Goal: Transaction & Acquisition: Purchase product/service

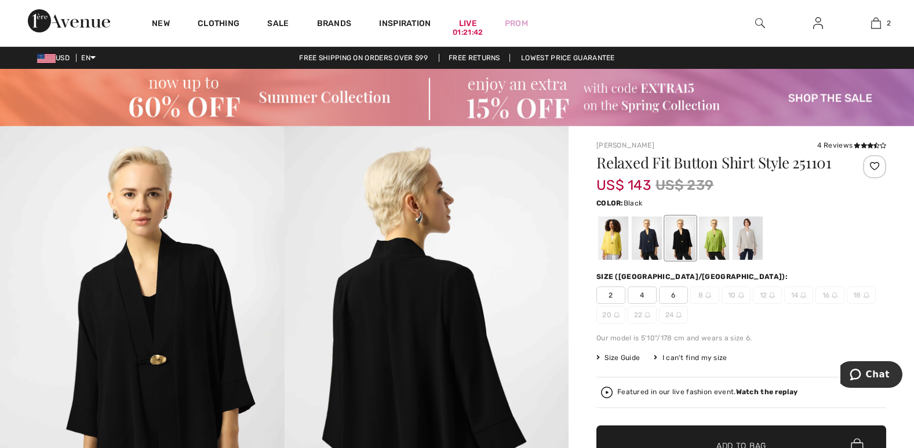
click at [284, 100] on img at bounding box center [457, 97] width 914 height 57
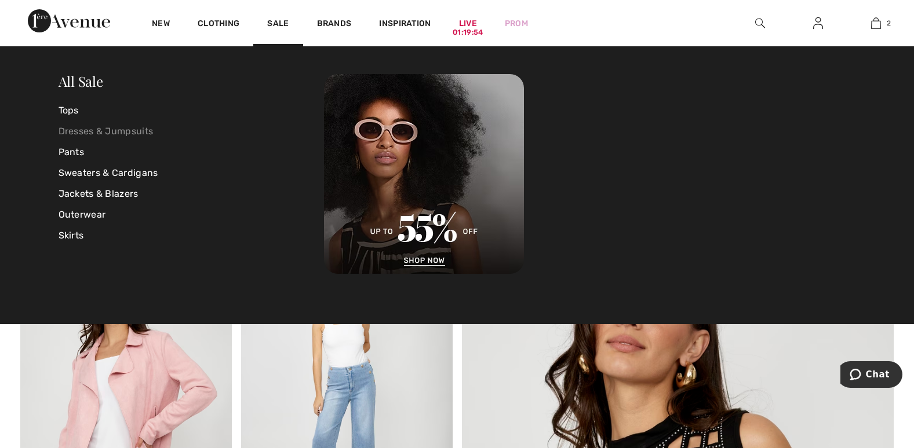
click at [109, 128] on link "Dresses & Jumpsuits" at bounding box center [192, 131] width 266 height 21
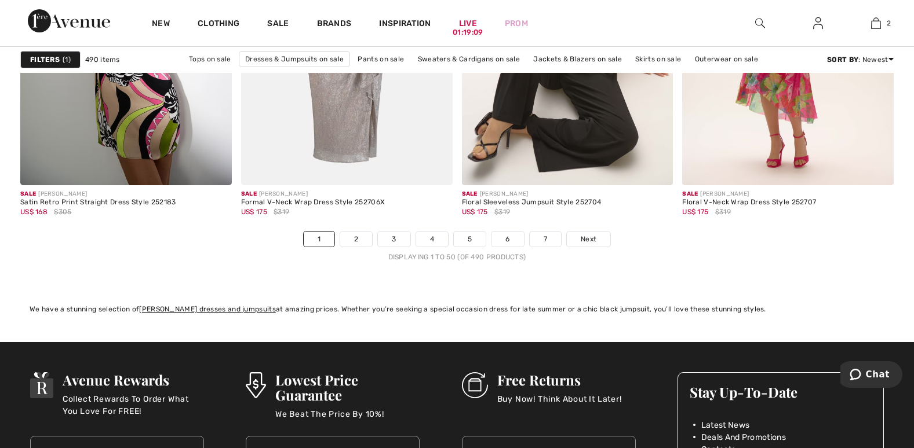
scroll to position [5678, 0]
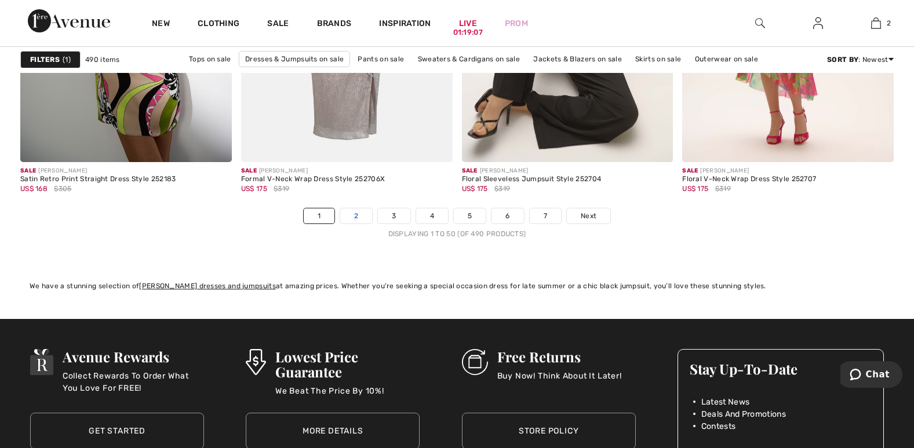
click at [357, 214] on link "2" at bounding box center [356, 216] width 32 height 15
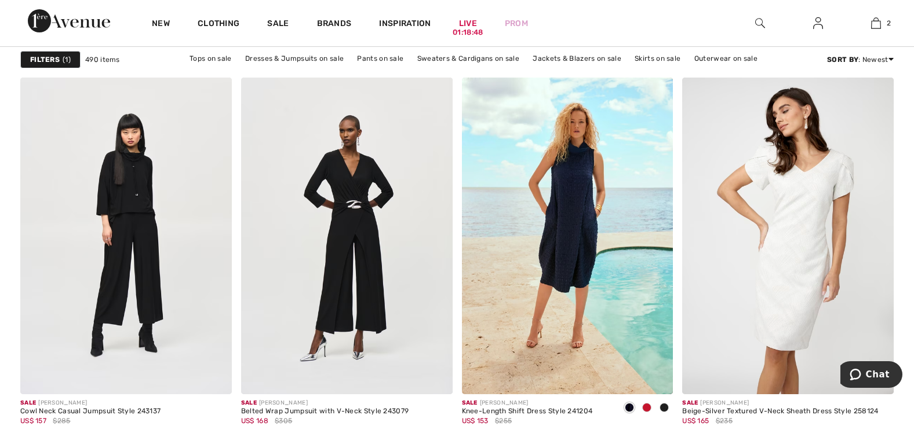
scroll to position [2533, 0]
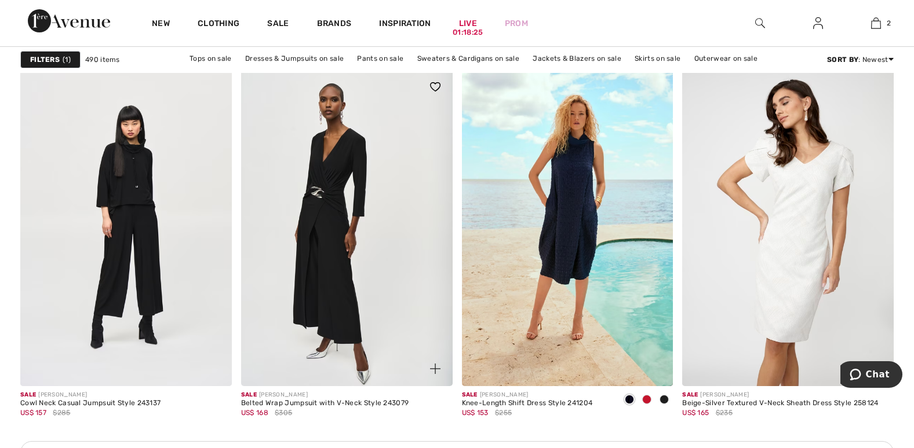
click at [345, 234] on img at bounding box center [346, 228] width 211 height 317
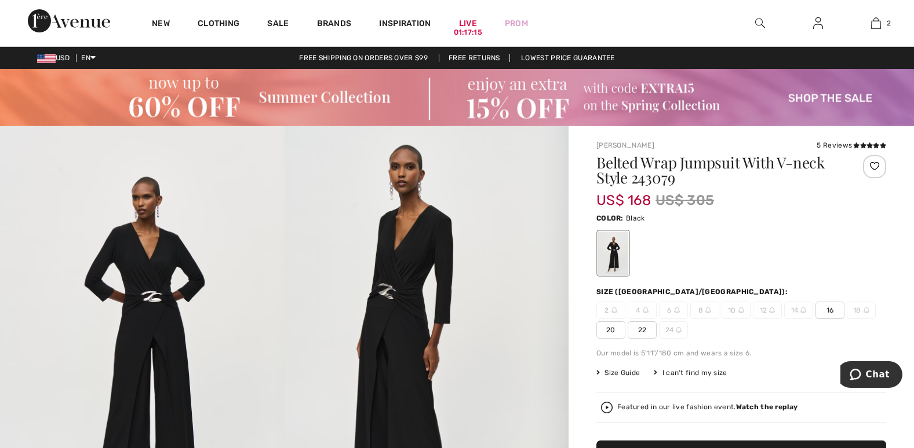
click at [823, 311] on span "16" at bounding box center [829, 310] width 29 height 17
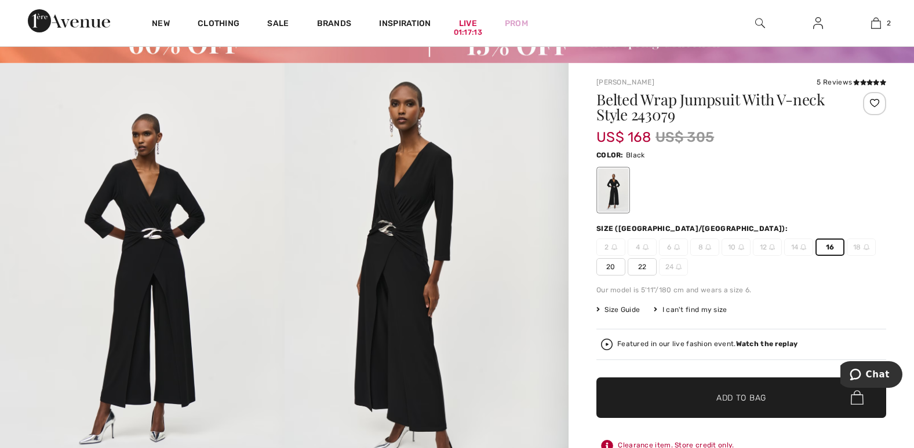
scroll to position [70, 0]
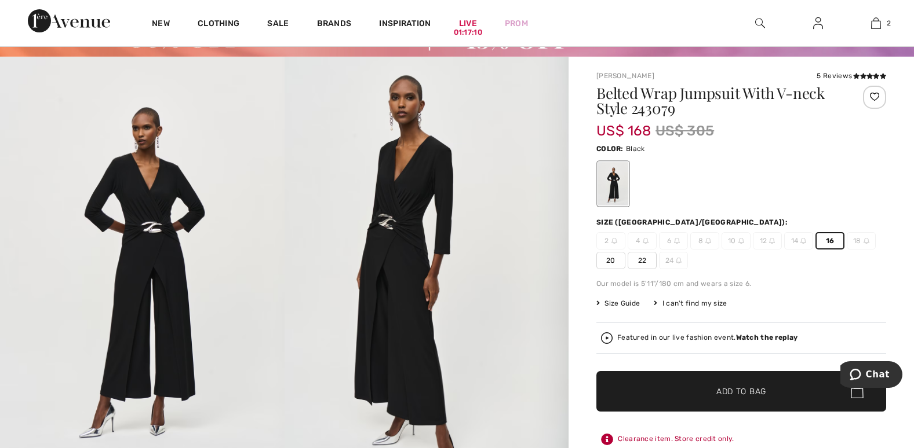
click at [753, 397] on span "✔ Added to Bag Add to Bag" at bounding box center [741, 391] width 290 height 41
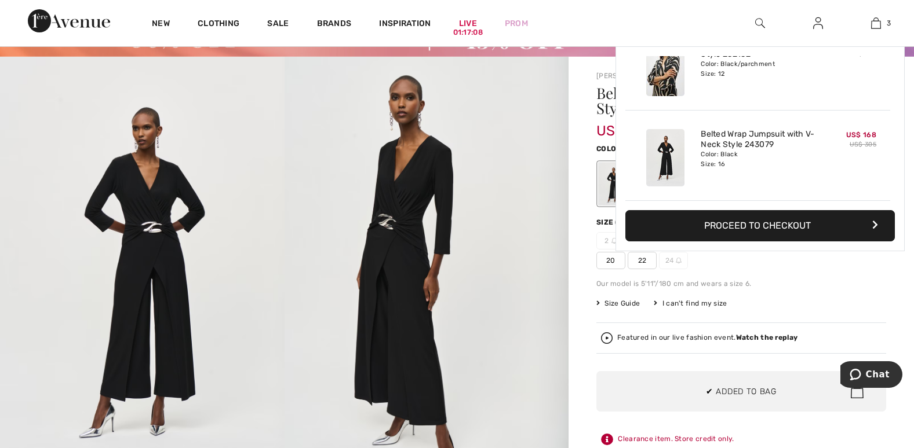
scroll to position [0, 0]
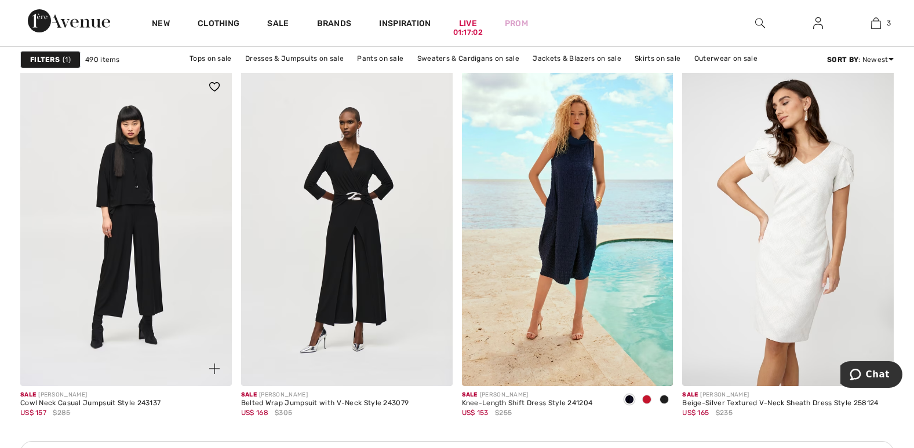
click at [145, 240] on img at bounding box center [125, 228] width 211 height 317
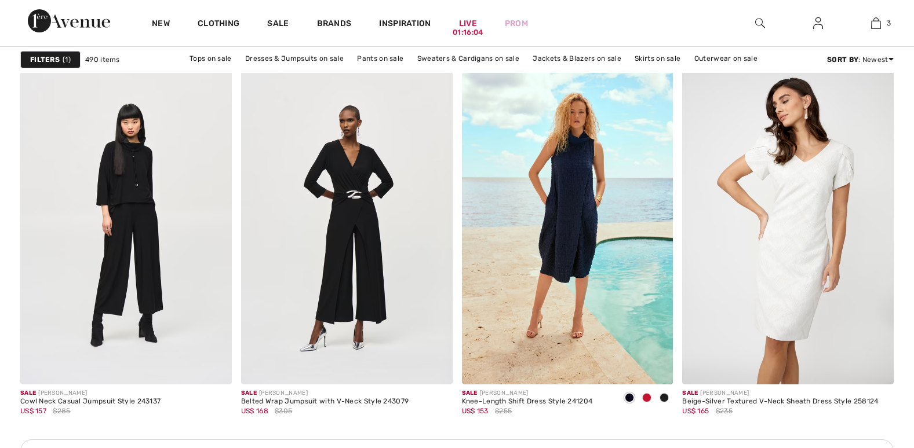
checkbox input "true"
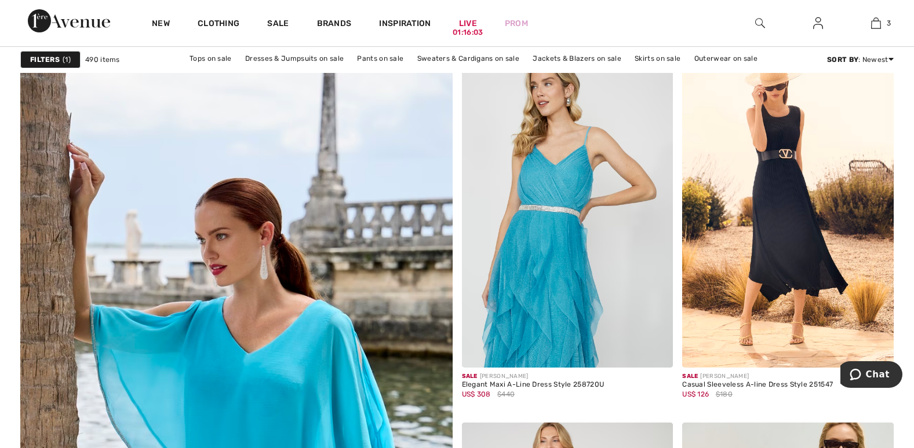
scroll to position [3120, 0]
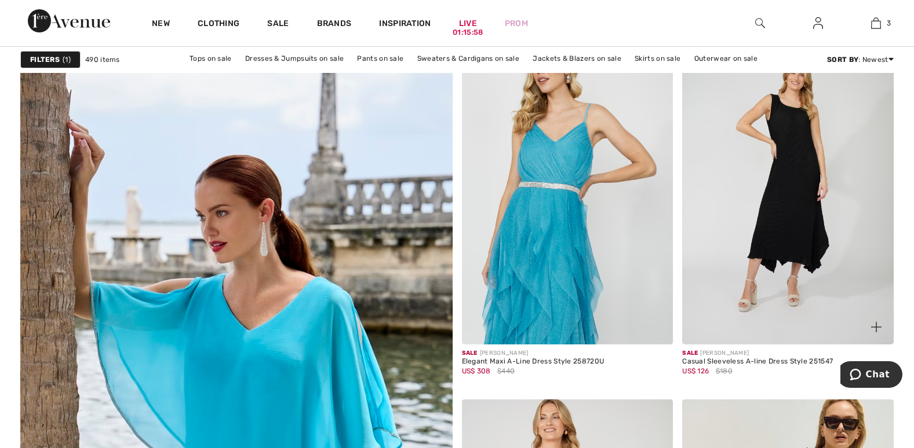
click at [804, 248] on img at bounding box center [787, 186] width 211 height 317
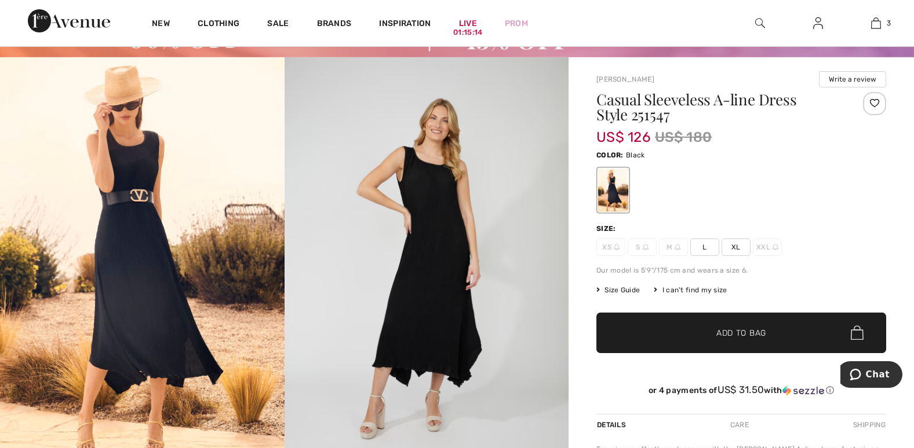
scroll to position [61, 0]
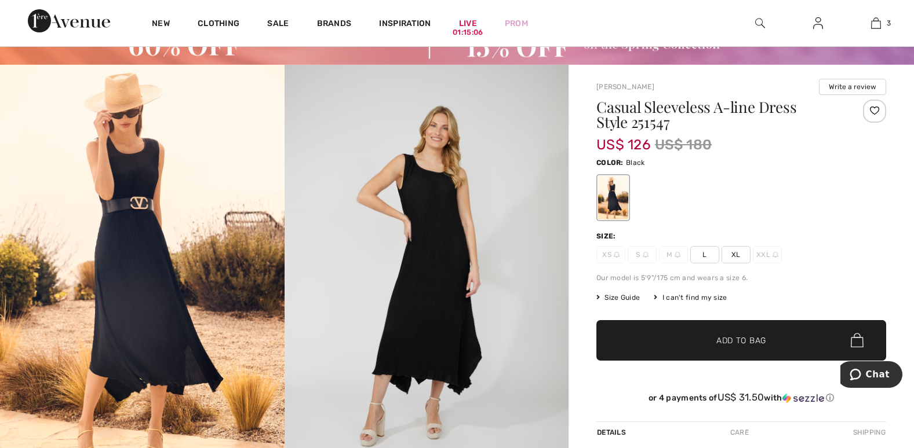
drag, startPoint x: 704, startPoint y: 253, endPoint x: 723, endPoint y: 297, distance: 48.0
click at [704, 254] on span "L" at bounding box center [704, 254] width 29 height 17
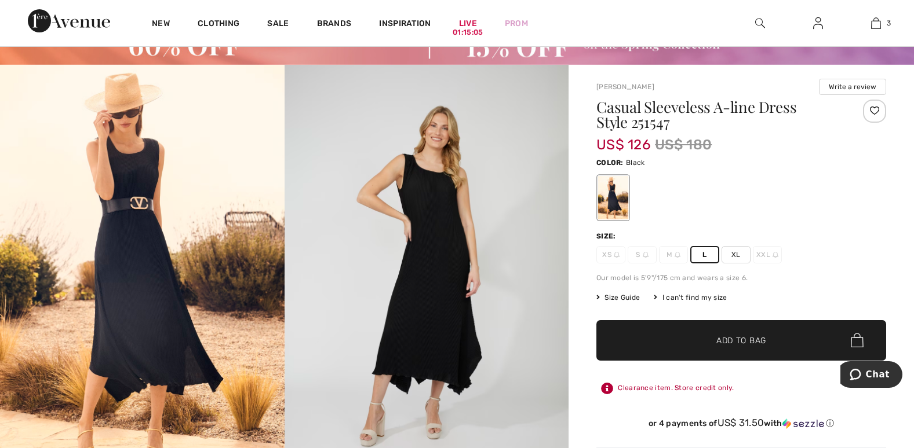
click at [735, 349] on span "✔ Added to Bag Add to Bag" at bounding box center [741, 340] width 290 height 41
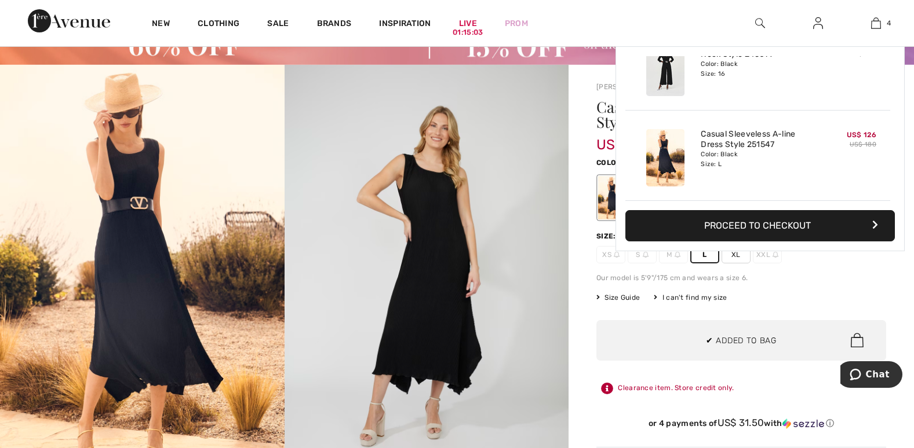
scroll to position [0, 0]
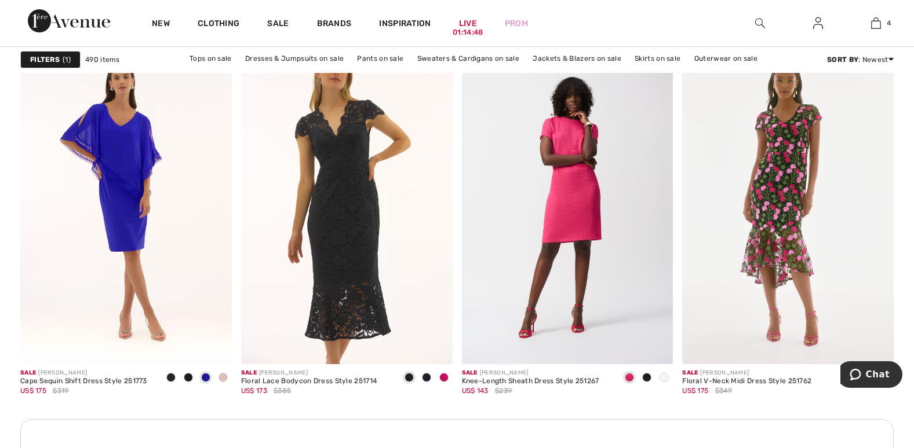
scroll to position [4224, 0]
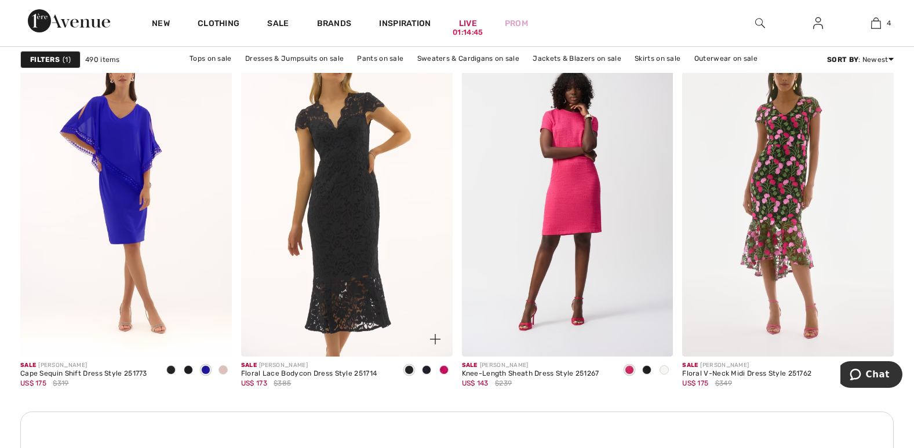
click at [451, 369] on div at bounding box center [443, 371] width 17 height 19
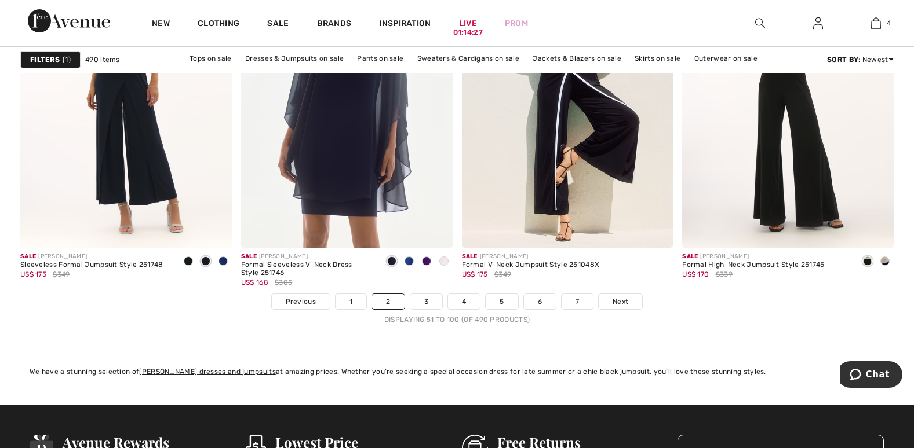
scroll to position [5676, 0]
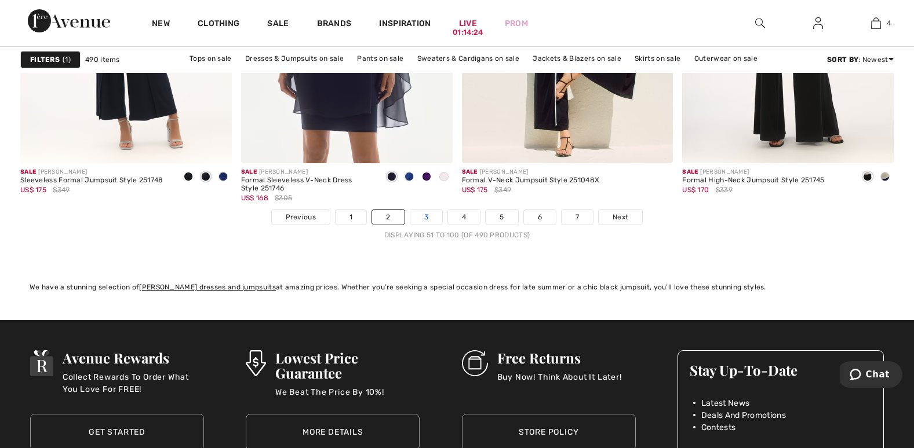
click at [423, 220] on link "3" at bounding box center [426, 217] width 32 height 15
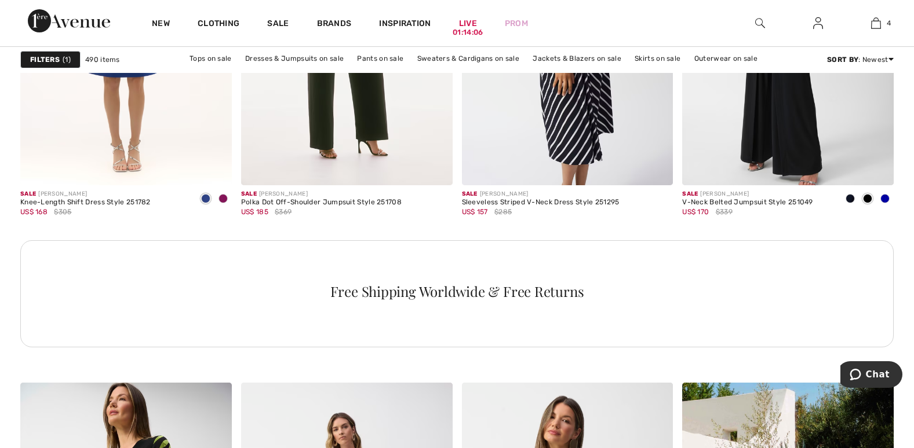
scroll to position [1499, 0]
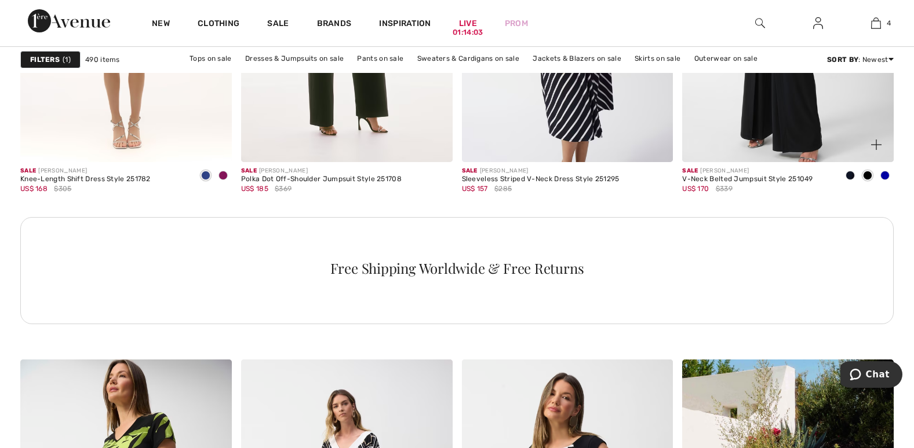
click at [885, 174] on span at bounding box center [884, 175] width 9 height 9
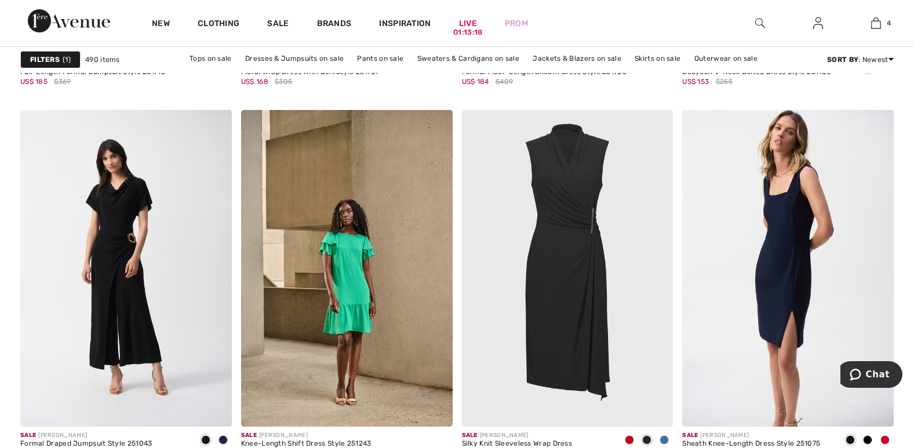
scroll to position [5072, 0]
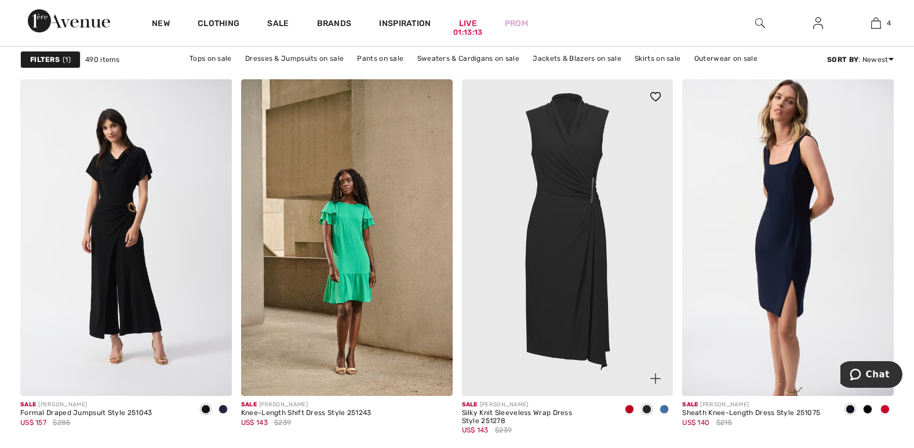
click at [630, 409] on span at bounding box center [629, 409] width 9 height 9
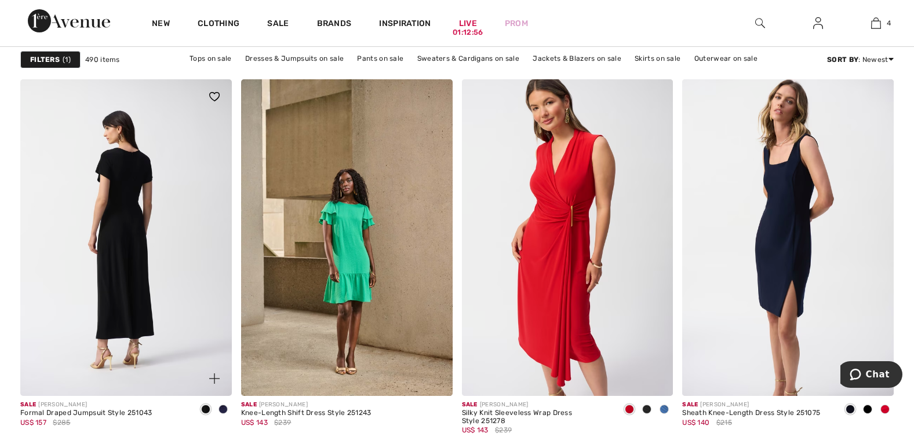
click at [104, 381] on img at bounding box center [125, 237] width 211 height 317
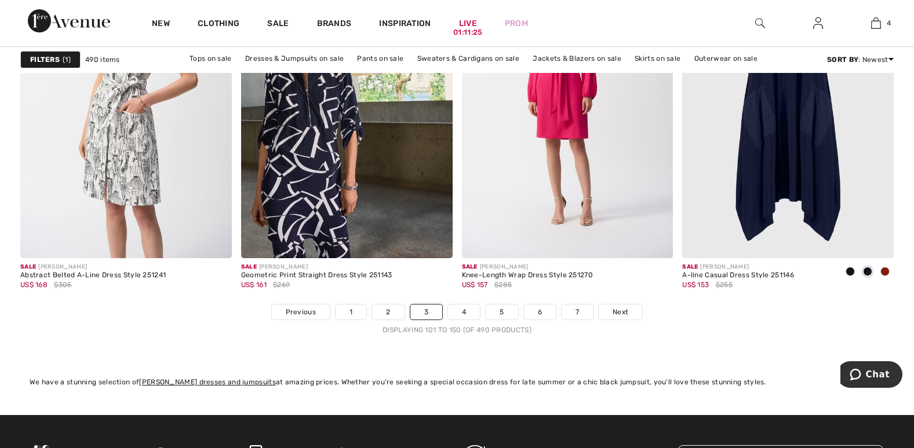
scroll to position [5628, 0]
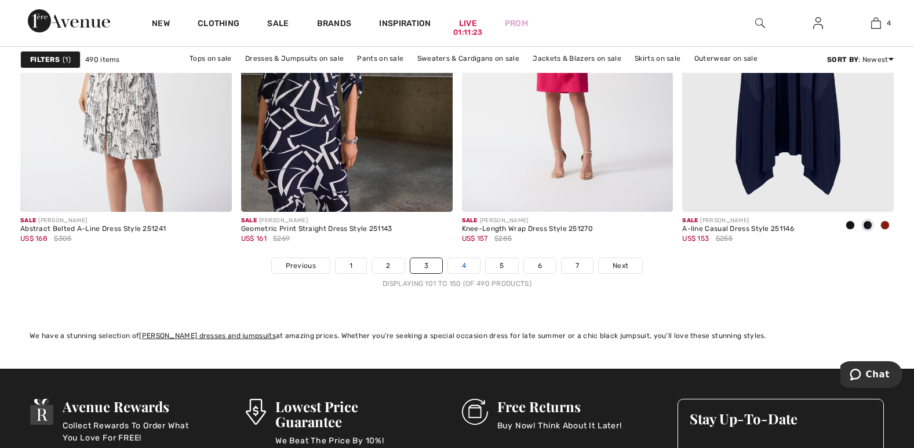
click at [468, 267] on link "4" at bounding box center [464, 265] width 32 height 15
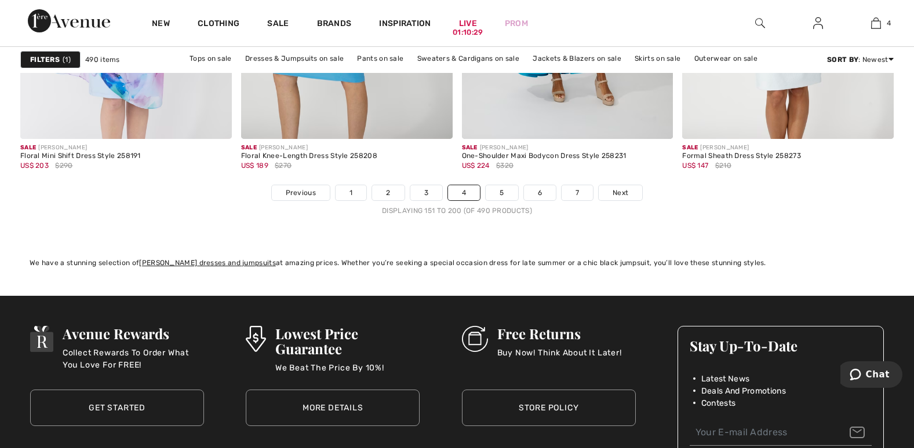
scroll to position [5716, 0]
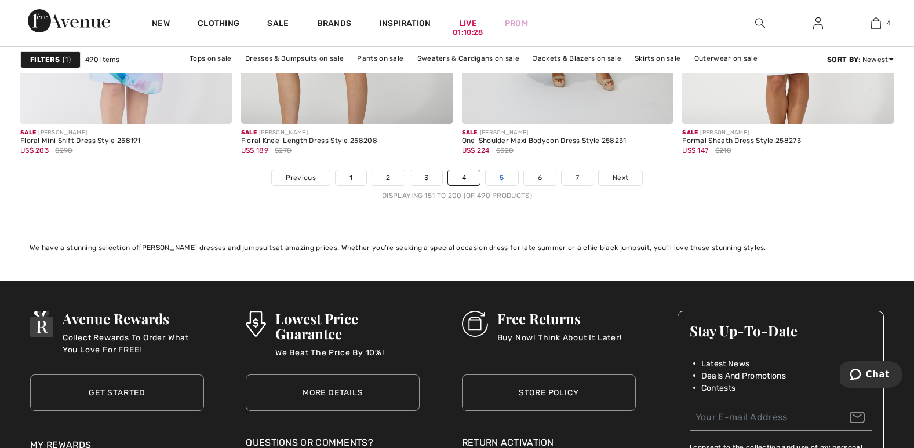
click at [505, 176] on link "5" at bounding box center [502, 177] width 32 height 15
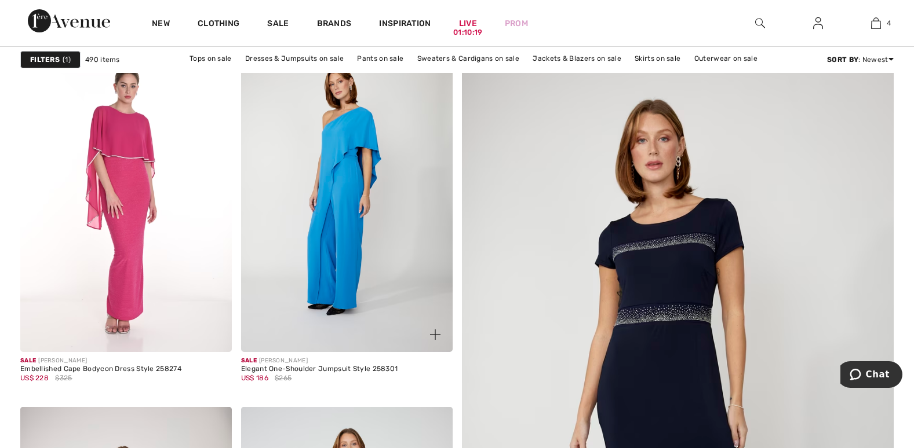
click at [318, 282] on img at bounding box center [346, 193] width 211 height 317
